Goal: Transaction & Acquisition: Purchase product/service

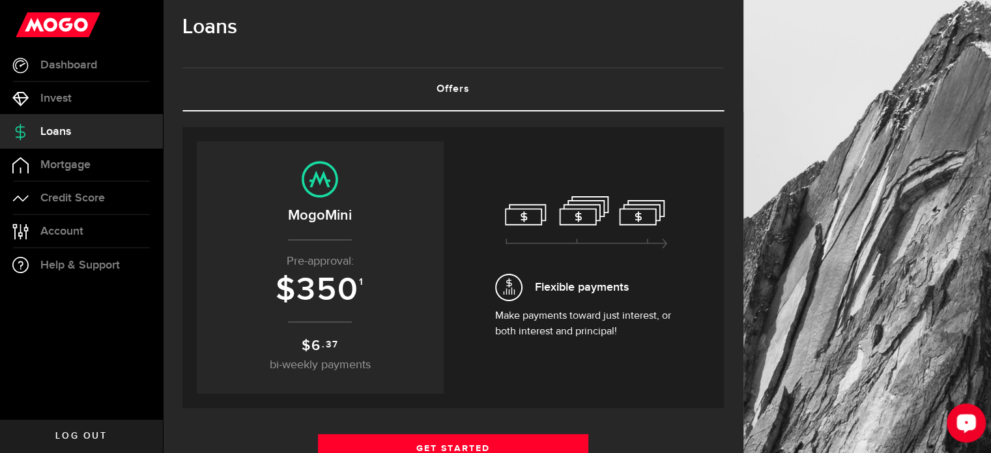
scroll to position [65, 0]
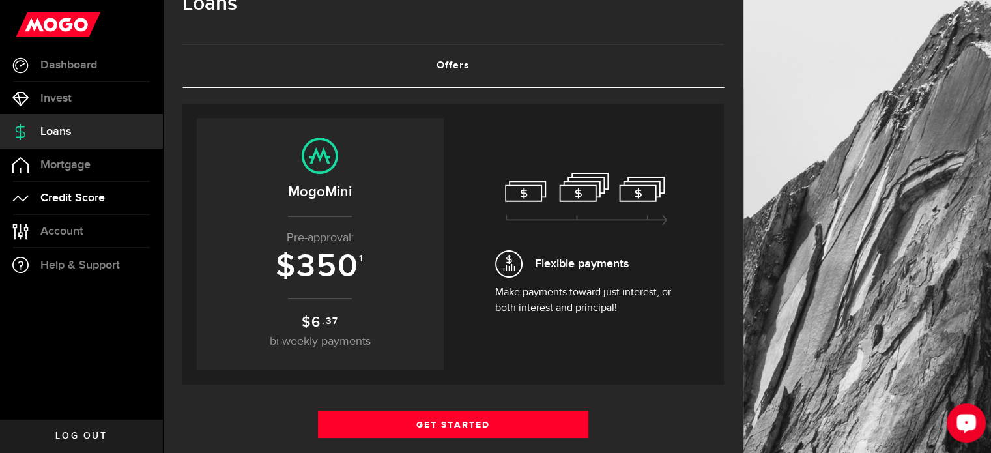
click at [68, 204] on span "Credit Score" at bounding box center [72, 198] width 64 height 12
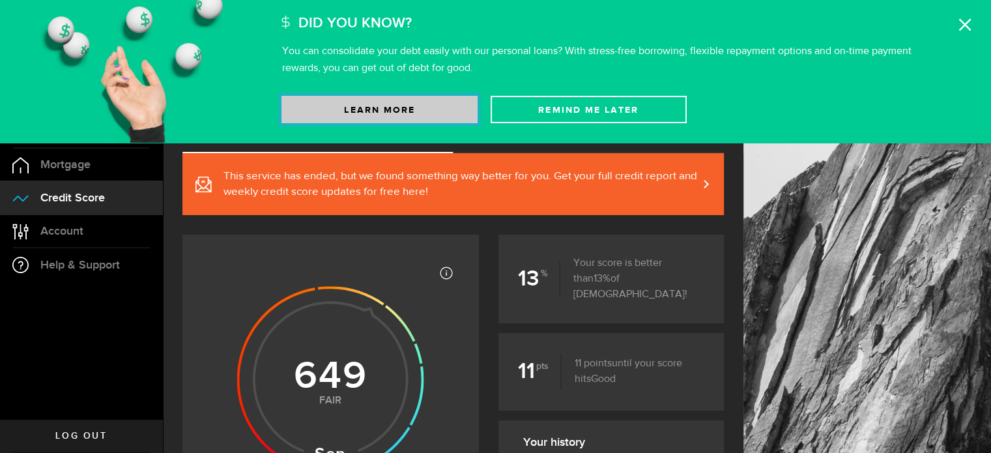
click at [378, 96] on link "Learn More" at bounding box center [379, 109] width 196 height 27
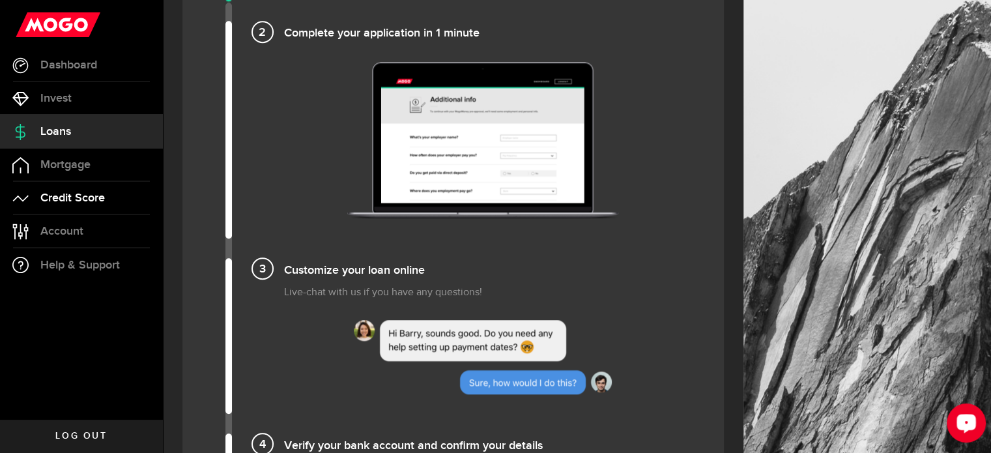
scroll to position [977, 0]
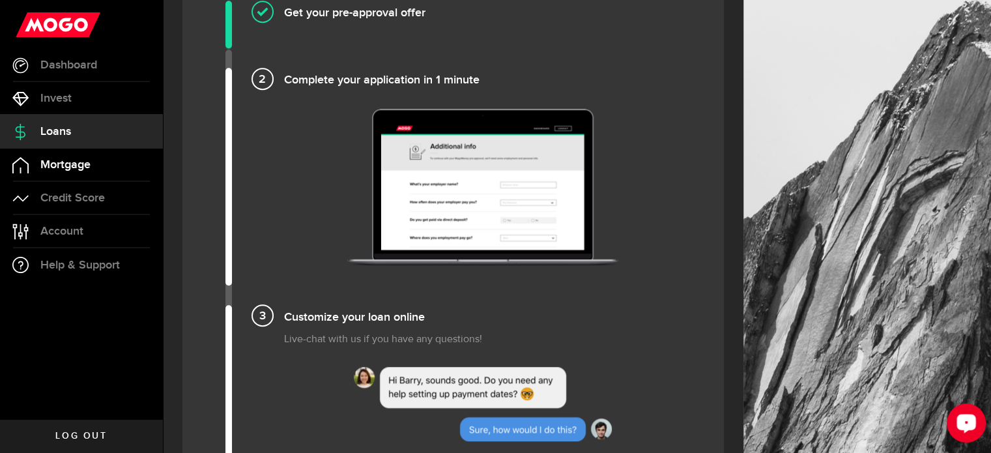
click at [63, 159] on span "Mortgage" at bounding box center [65, 165] width 50 height 12
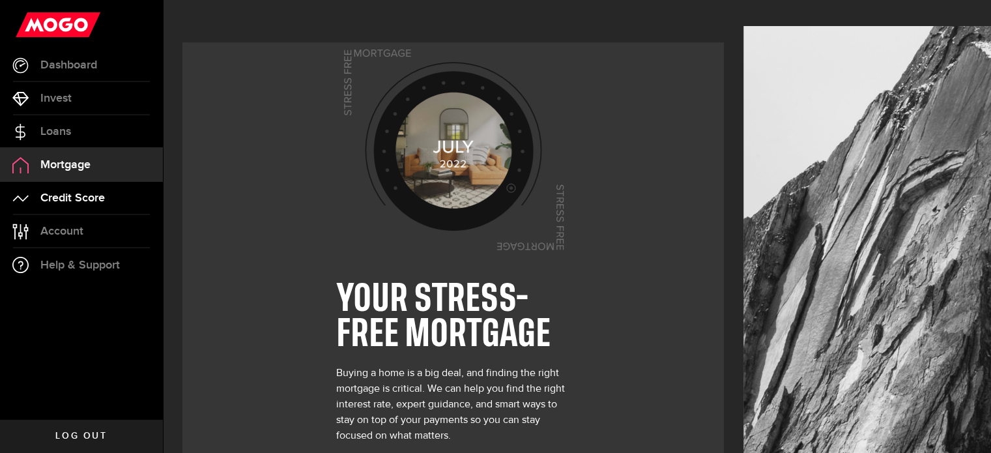
click at [64, 197] on span "Credit Score" at bounding box center [72, 198] width 64 height 12
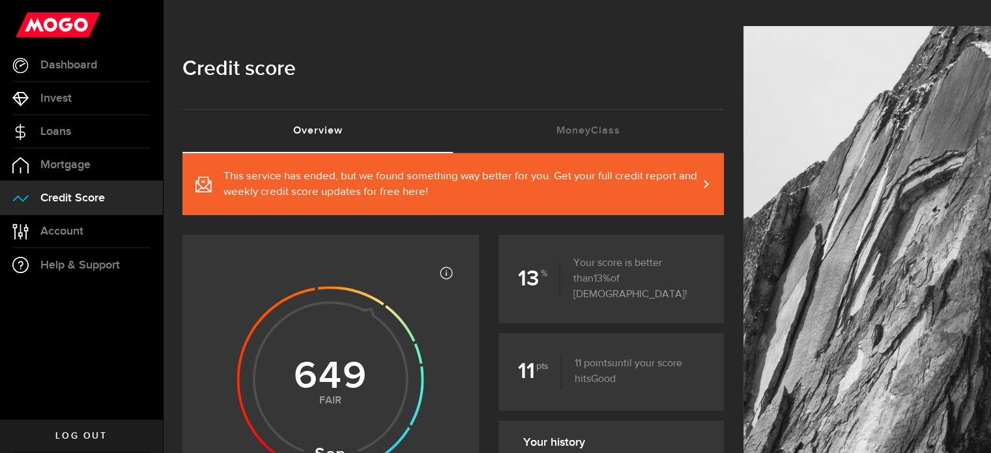
click at [388, 172] on span "This service has ended, but we found something way better for you. Get your ful…" at bounding box center [460, 184] width 474 height 31
click at [57, 226] on span "Account" at bounding box center [61, 231] width 43 height 12
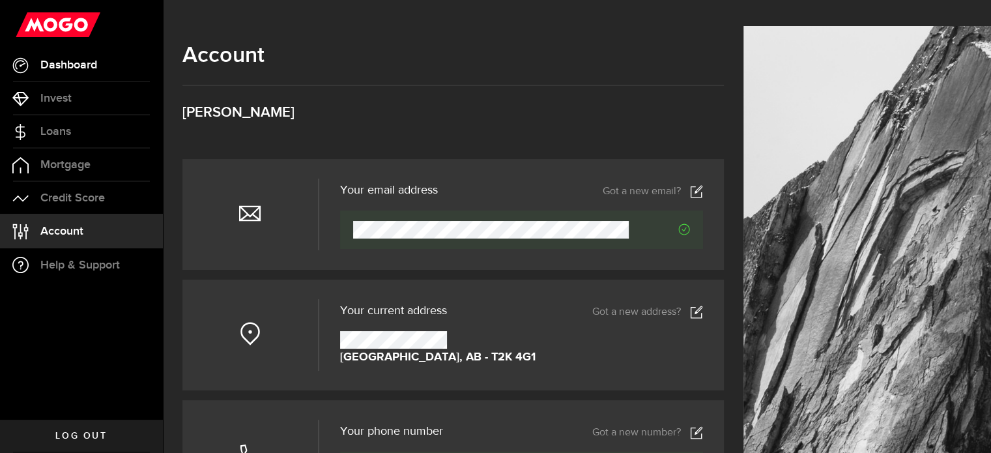
click at [74, 57] on link "Dashboard" at bounding box center [81, 65] width 163 height 33
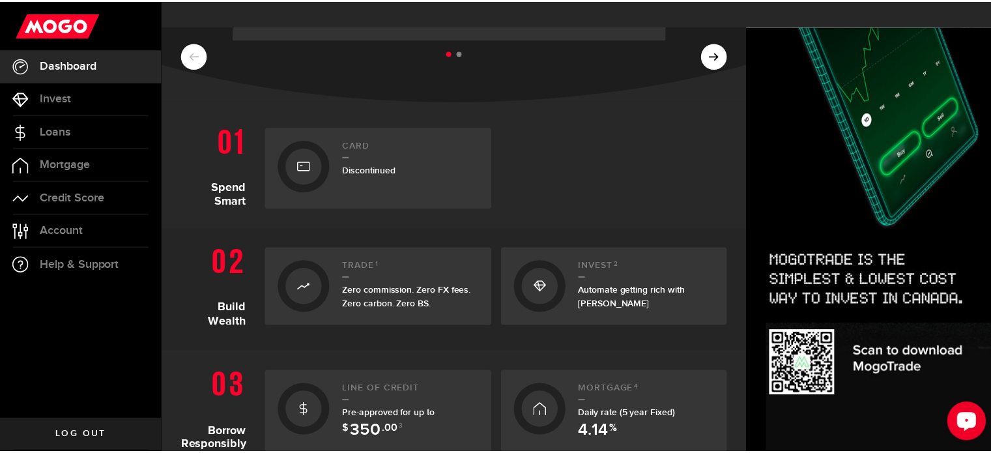
scroll to position [326, 0]
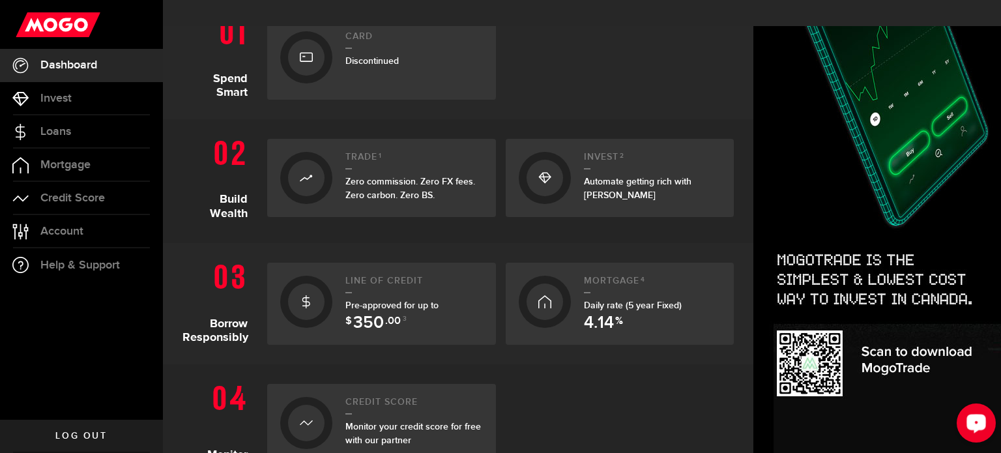
click at [407, 298] on div "Pre-approved for up to $ 350 .00 3" at bounding box center [413, 311] width 137 height 27
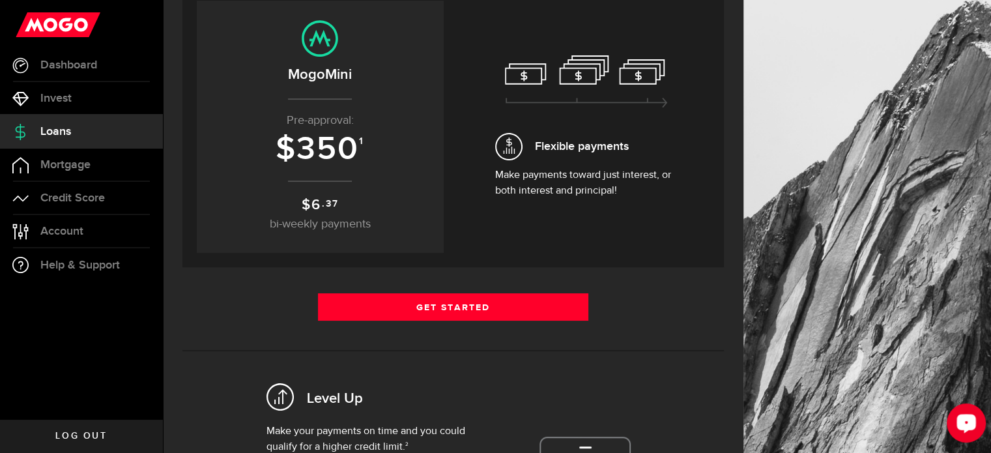
scroll to position [195, 0]
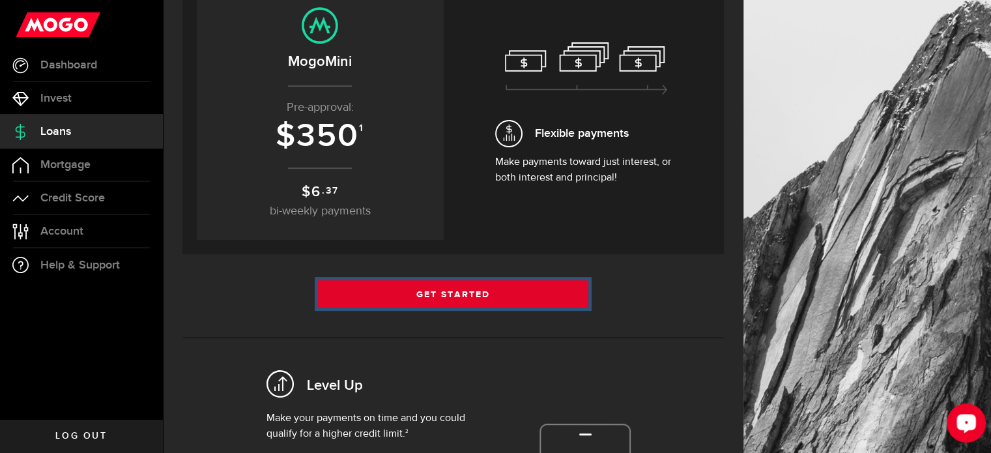
click at [457, 280] on link "Get Started" at bounding box center [453, 293] width 271 height 27
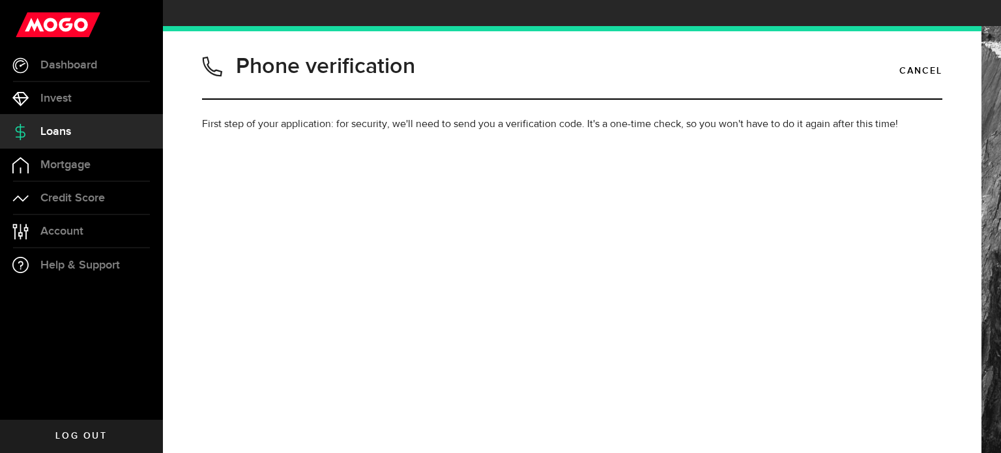
type input "4034710735"
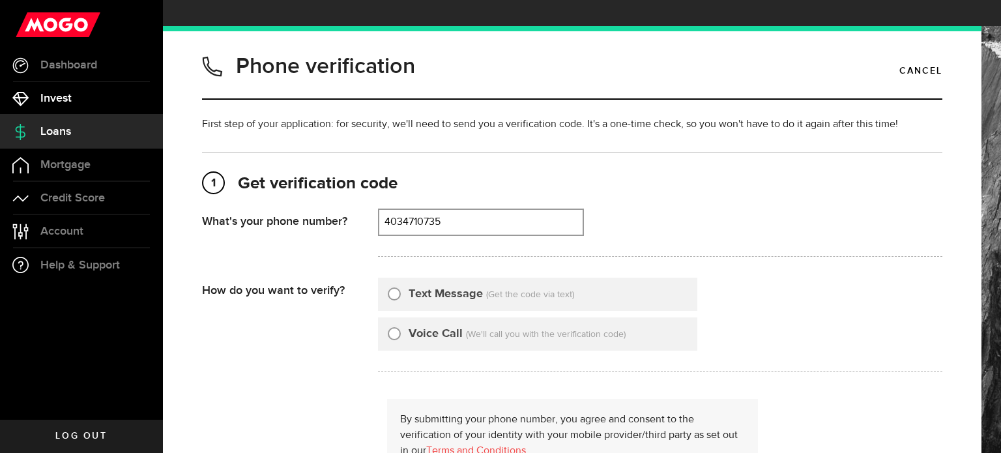
click at [74, 92] on link "Invest" at bounding box center [81, 98] width 163 height 33
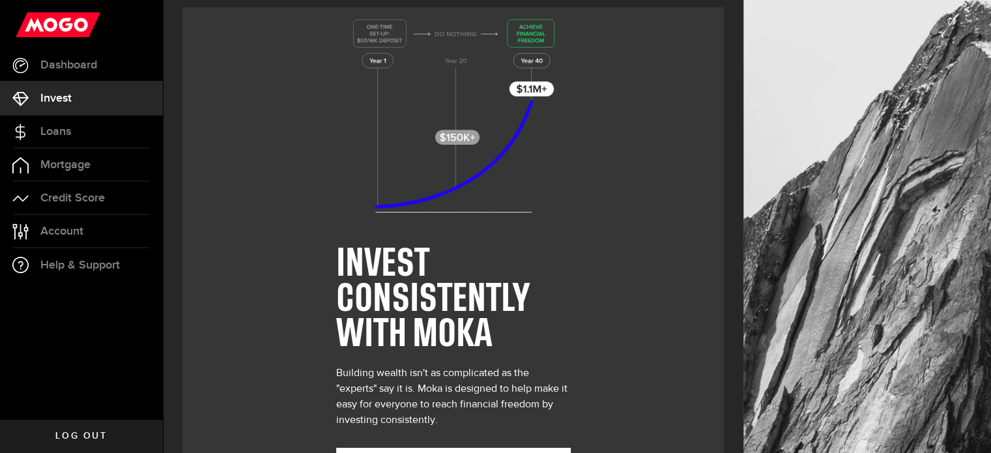
scroll to position [69, 0]
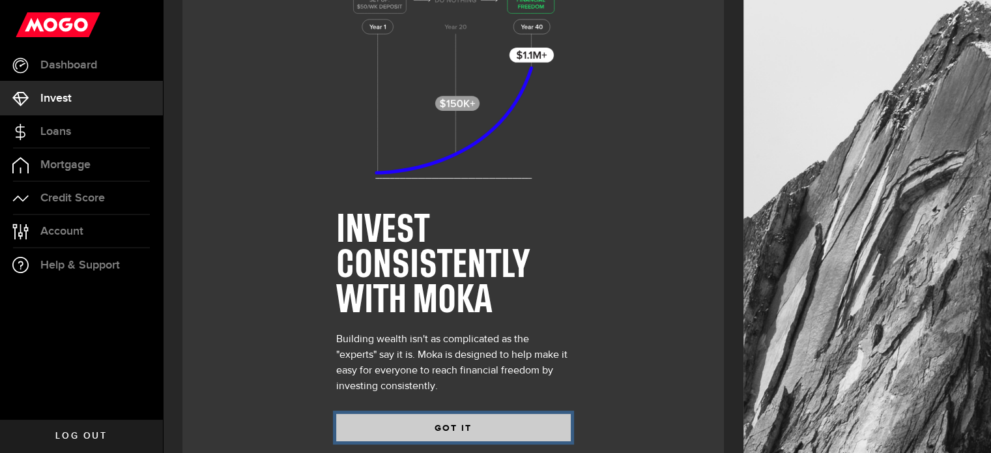
click at [446, 414] on button "GOT IT" at bounding box center [453, 427] width 235 height 27
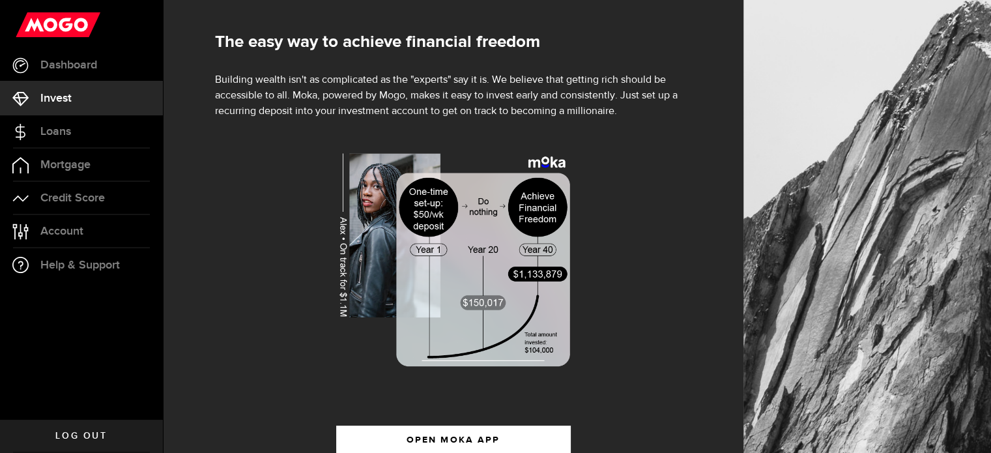
scroll to position [195, 0]
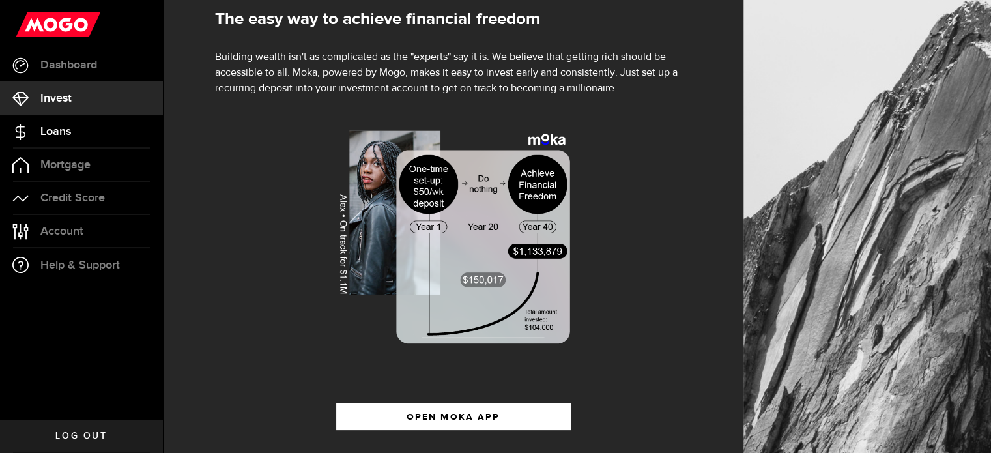
click at [69, 138] on link "Loans" at bounding box center [81, 131] width 163 height 33
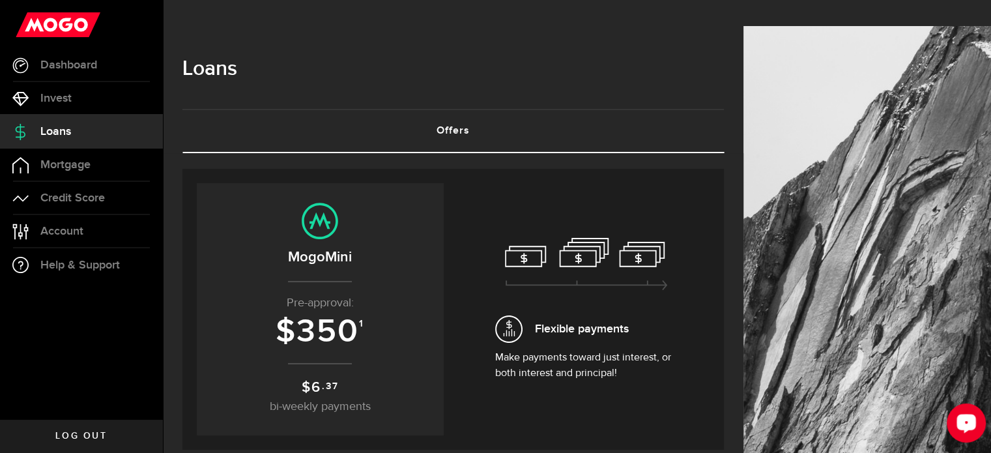
click at [359, 322] on span "350" at bounding box center [327, 331] width 63 height 39
click at [328, 203] on use at bounding box center [320, 221] width 36 height 36
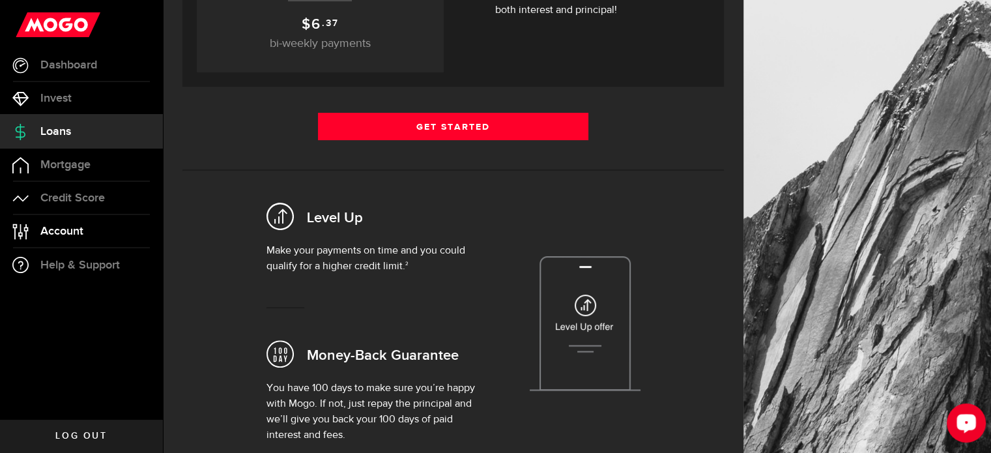
scroll to position [391, 0]
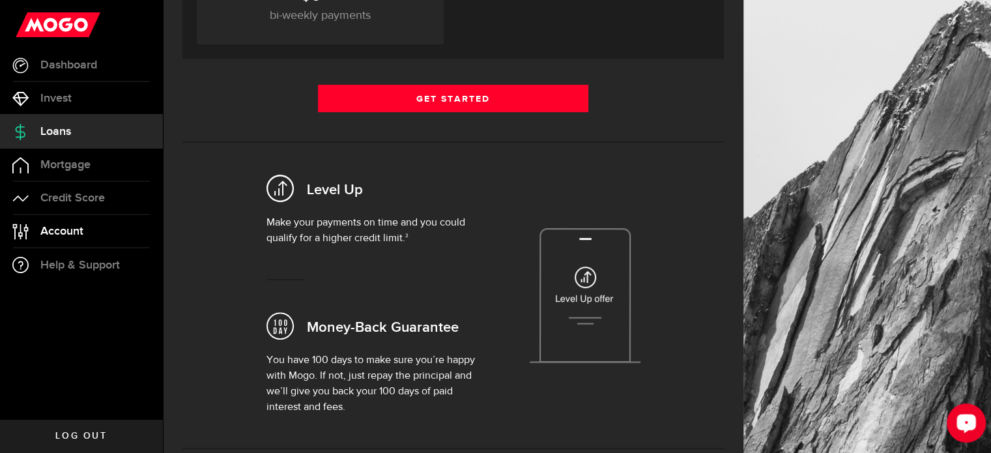
click at [48, 235] on span "Account" at bounding box center [61, 231] width 43 height 12
